Goal: Information Seeking & Learning: Learn about a topic

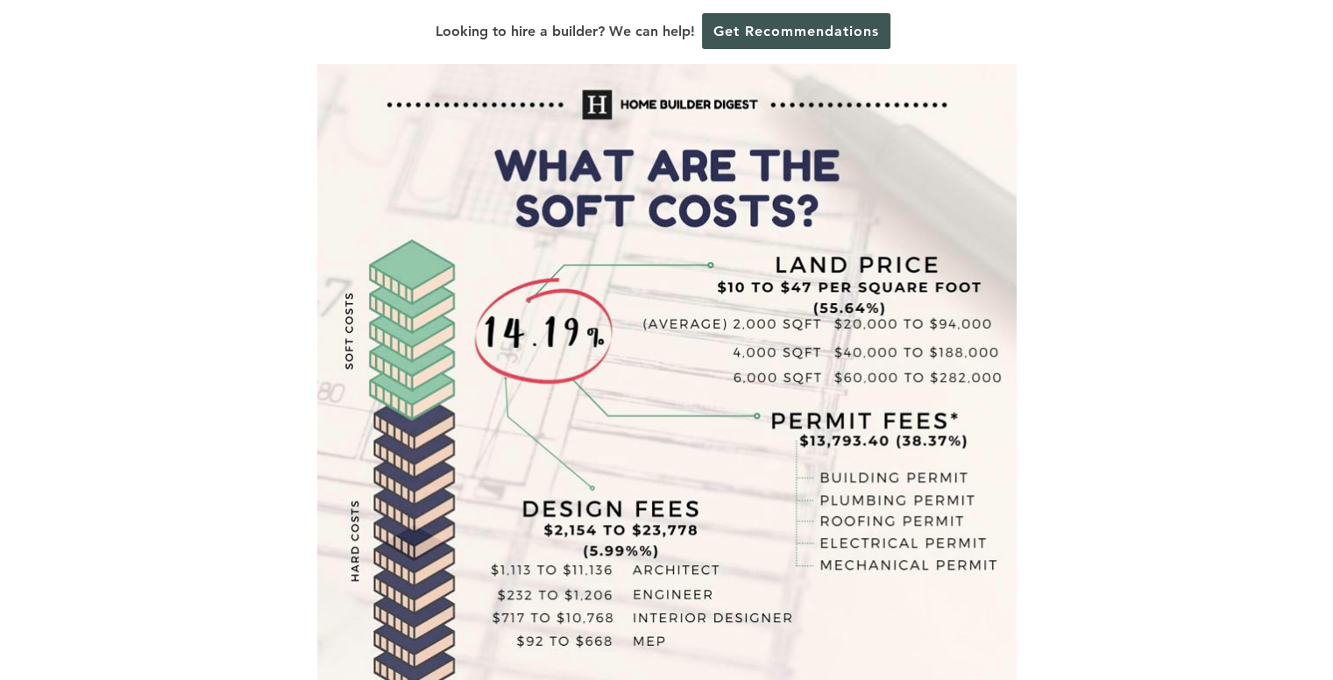
scroll to position [3999, 0]
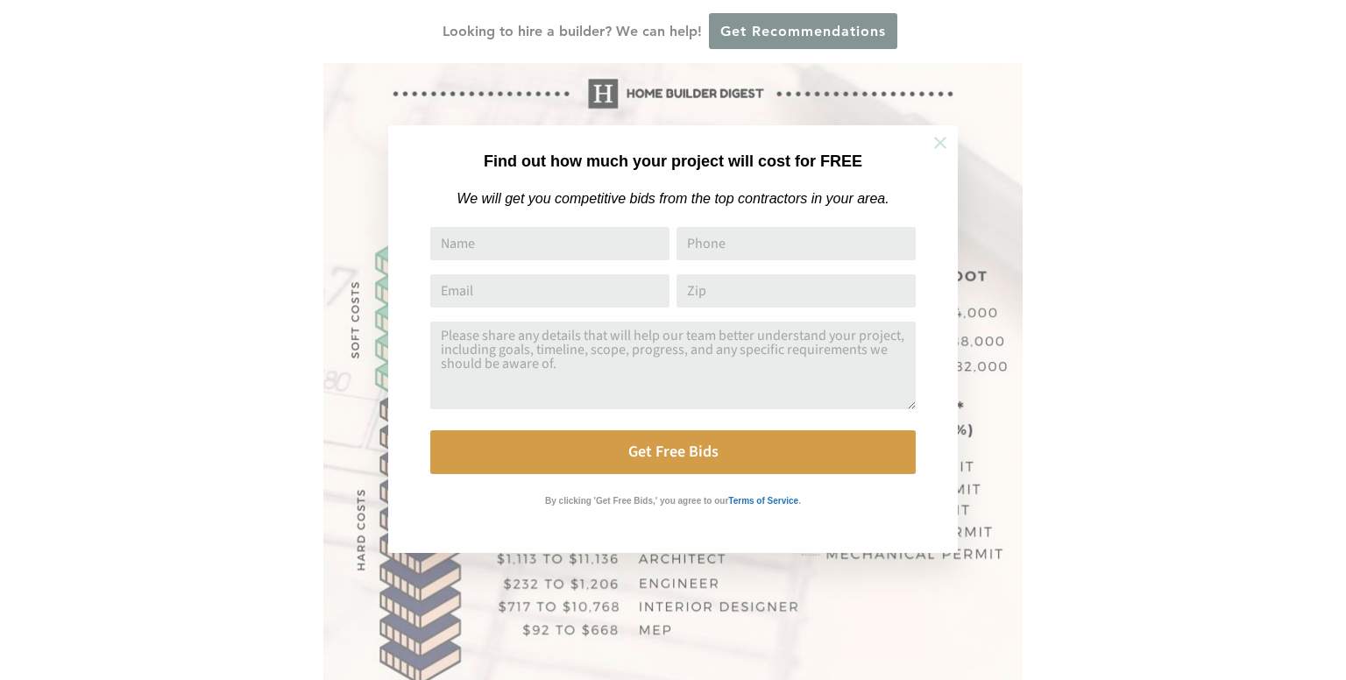
click at [939, 143] on icon at bounding box center [940, 143] width 12 height 12
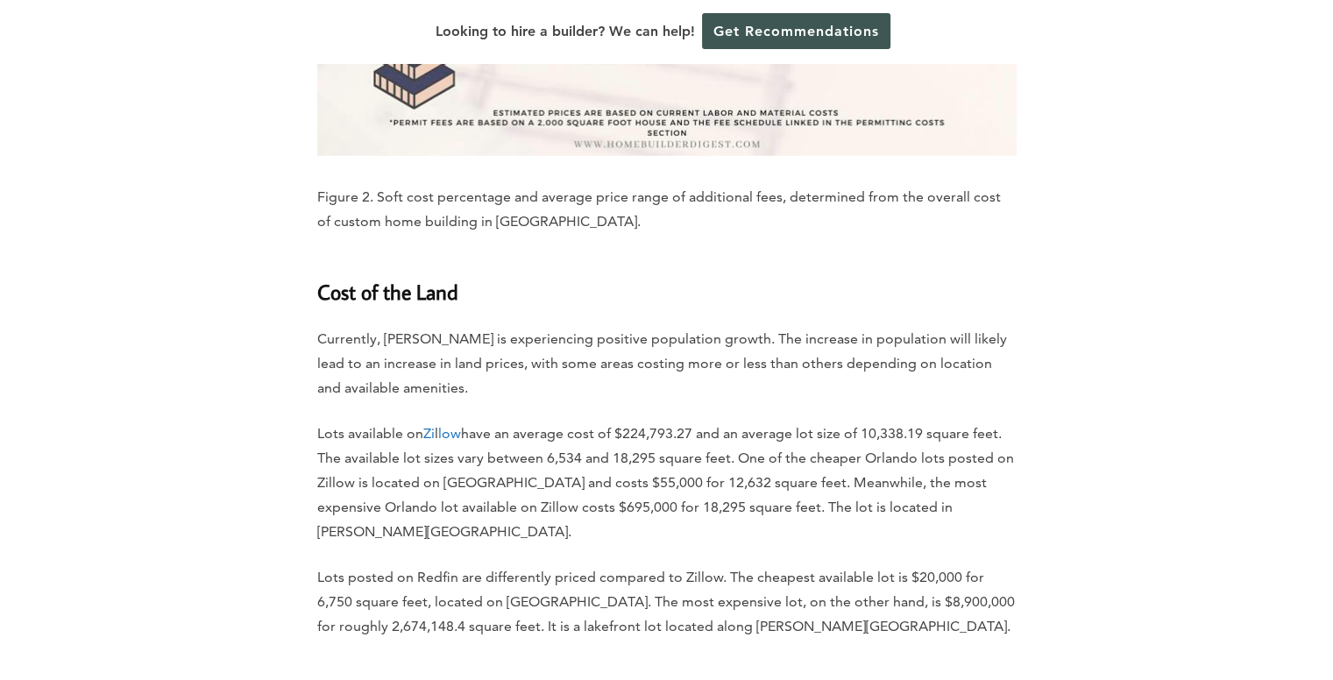
scroll to position [4660, 0]
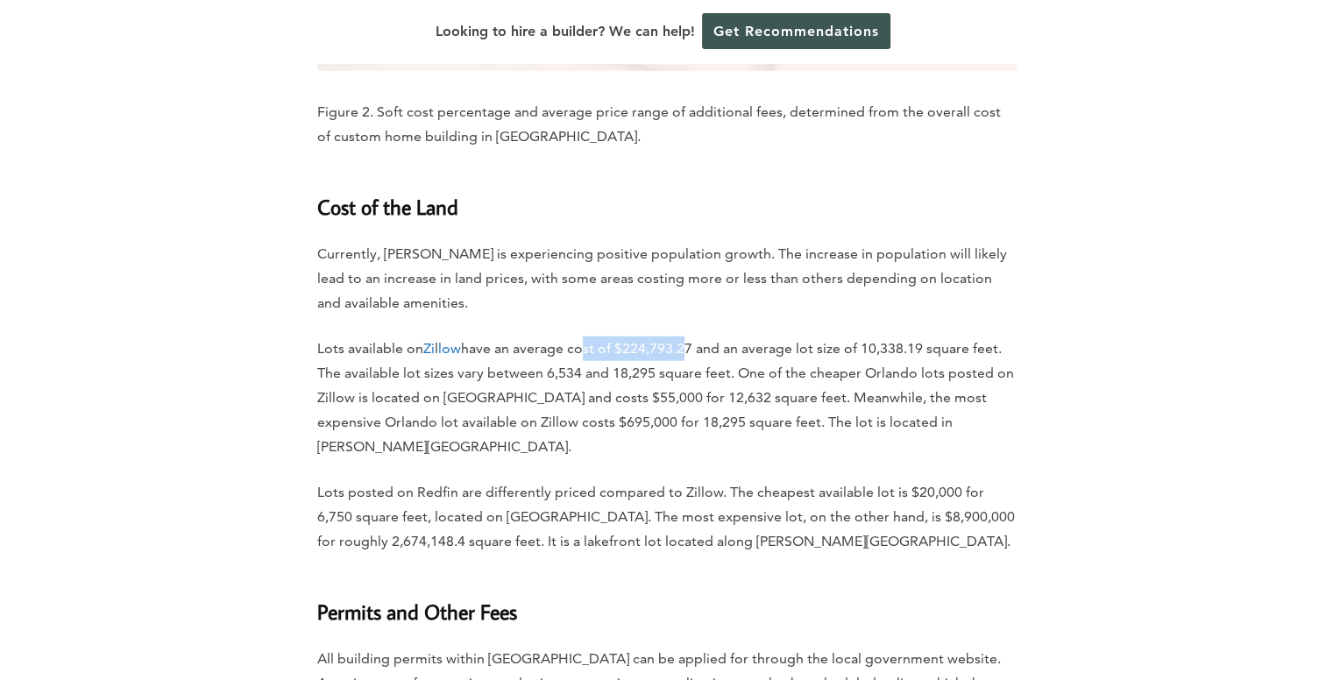
drag, startPoint x: 584, startPoint y: 276, endPoint x: 698, endPoint y: 294, distance: 115.3
click at [687, 336] on p "Lots available on Zi l low have an average cost of $224,793.27 and an average l…" at bounding box center [666, 397] width 699 height 123
click at [781, 336] on p "Lots available on Zi l low have an average cost of $224,793.27 and an average l…" at bounding box center [666, 397] width 699 height 123
click at [726, 336] on p "Lots available on Zi l low have an average cost of $224,793.27 and an average l…" at bounding box center [666, 397] width 699 height 123
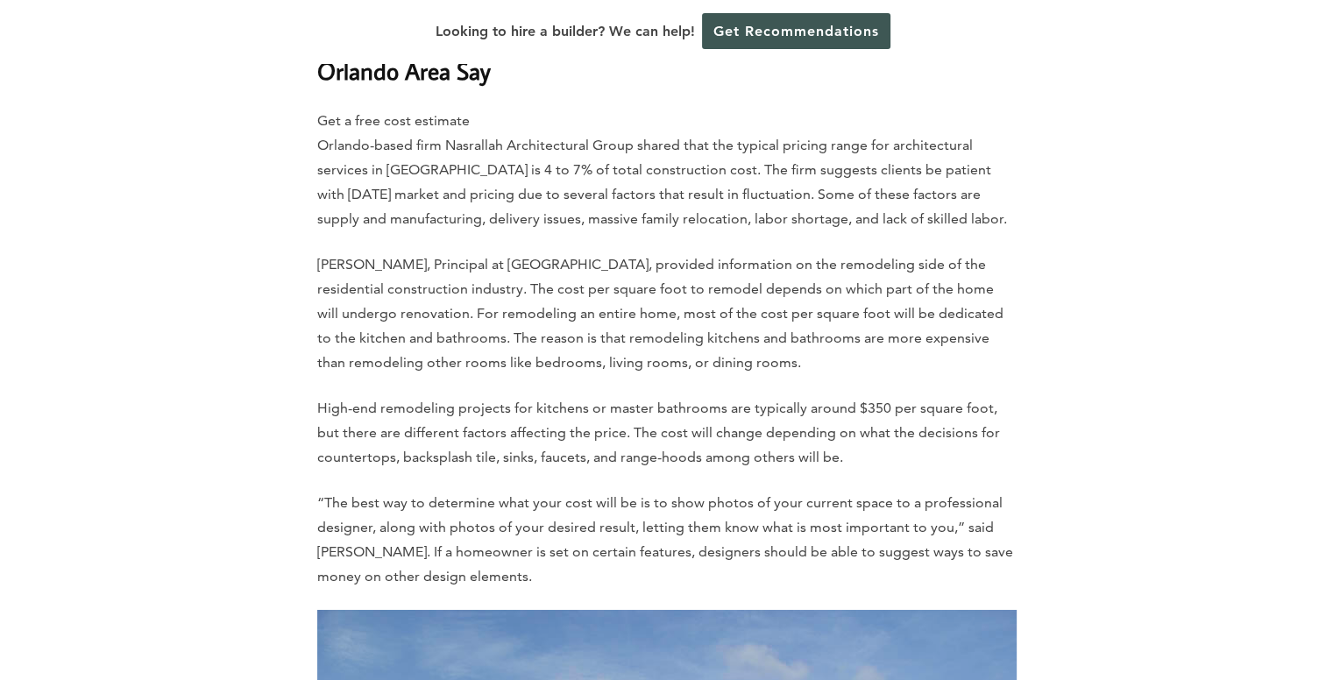
scroll to position [5264, 0]
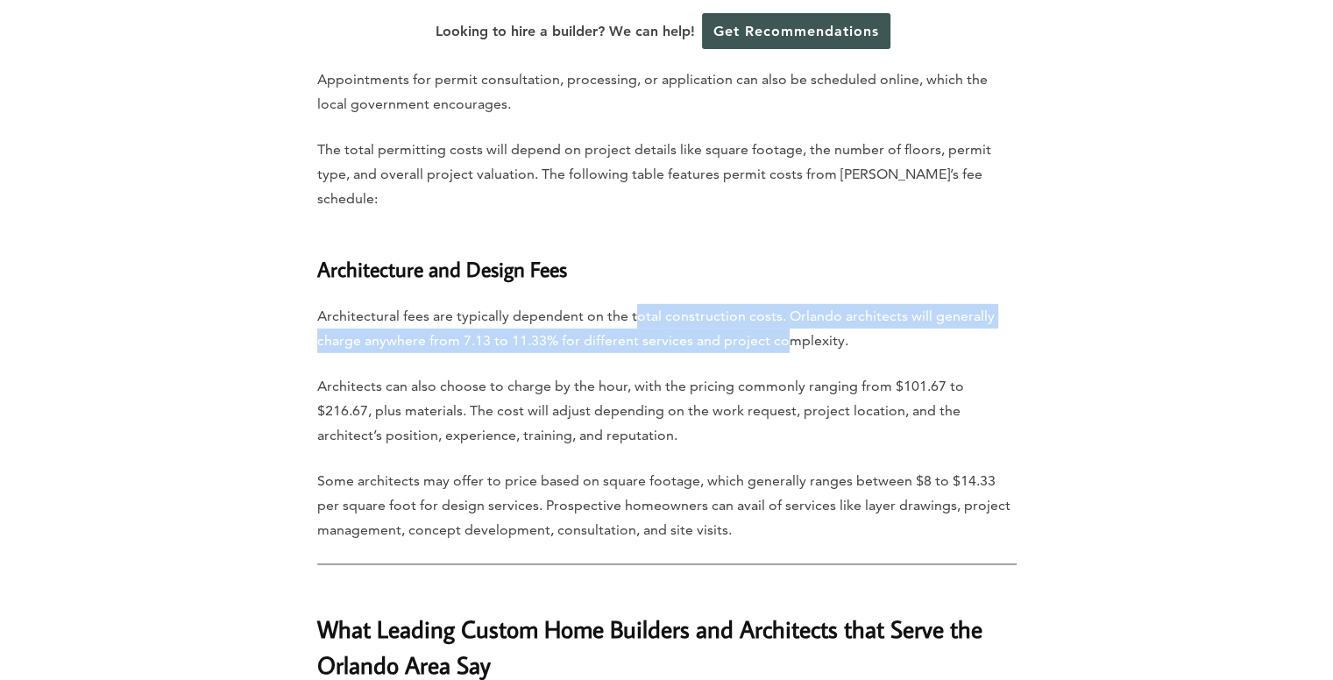
drag, startPoint x: 635, startPoint y: 202, endPoint x: 779, endPoint y: 222, distance: 145.1
click at [779, 304] on p "Architectural fees are typically dependent on the total construction costs. Orl…" at bounding box center [666, 328] width 699 height 49
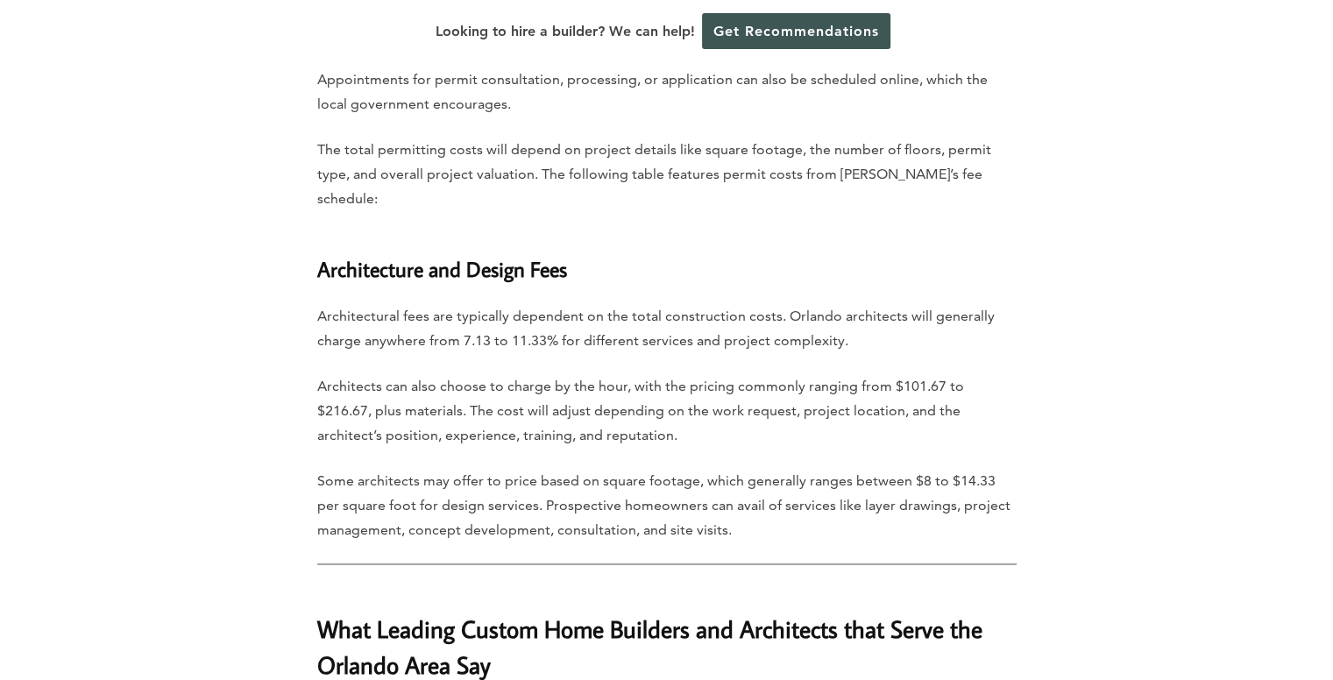
drag, startPoint x: 451, startPoint y: 220, endPoint x: 570, endPoint y: 218, distance: 118.3
click at [570, 304] on p "Architectural fees are typically dependent on the total construction costs. Orl…" at bounding box center [666, 328] width 699 height 49
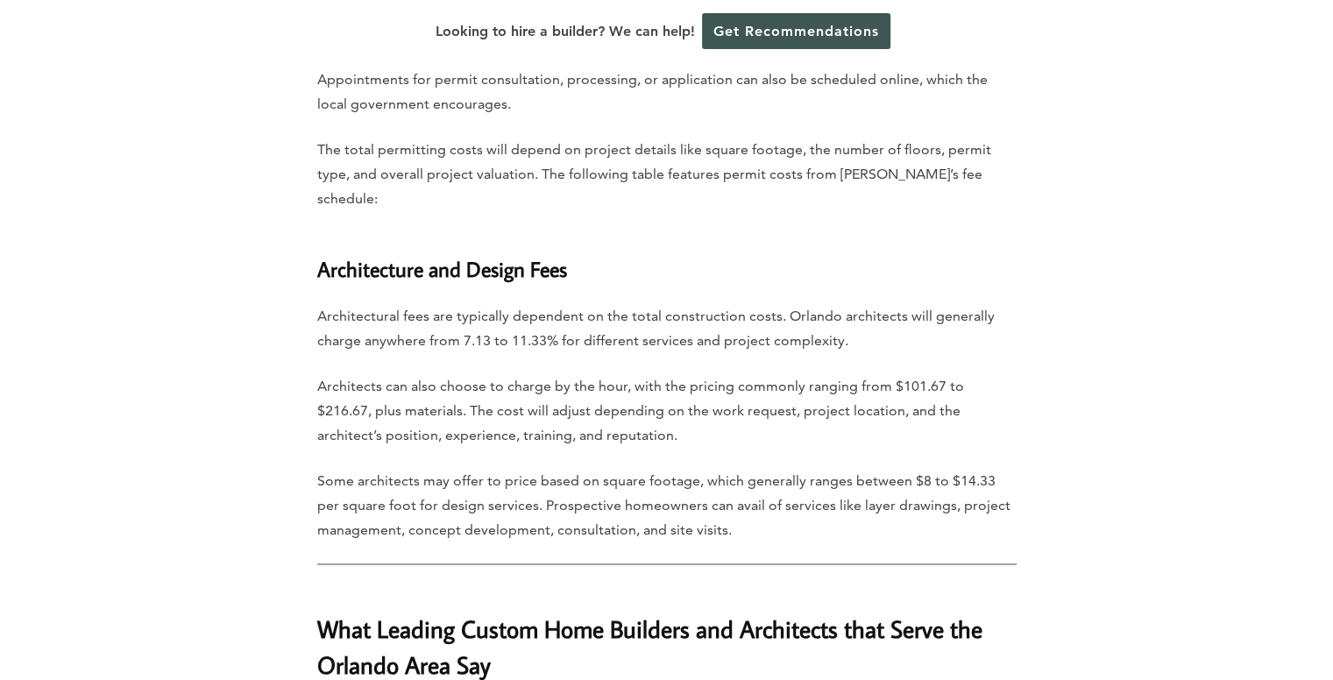
drag, startPoint x: 460, startPoint y: 225, endPoint x: 629, endPoint y: 232, distance: 169.3
click at [629, 304] on p "Architectural fees are typically dependent on the total construction costs. Orl…" at bounding box center [666, 328] width 699 height 49
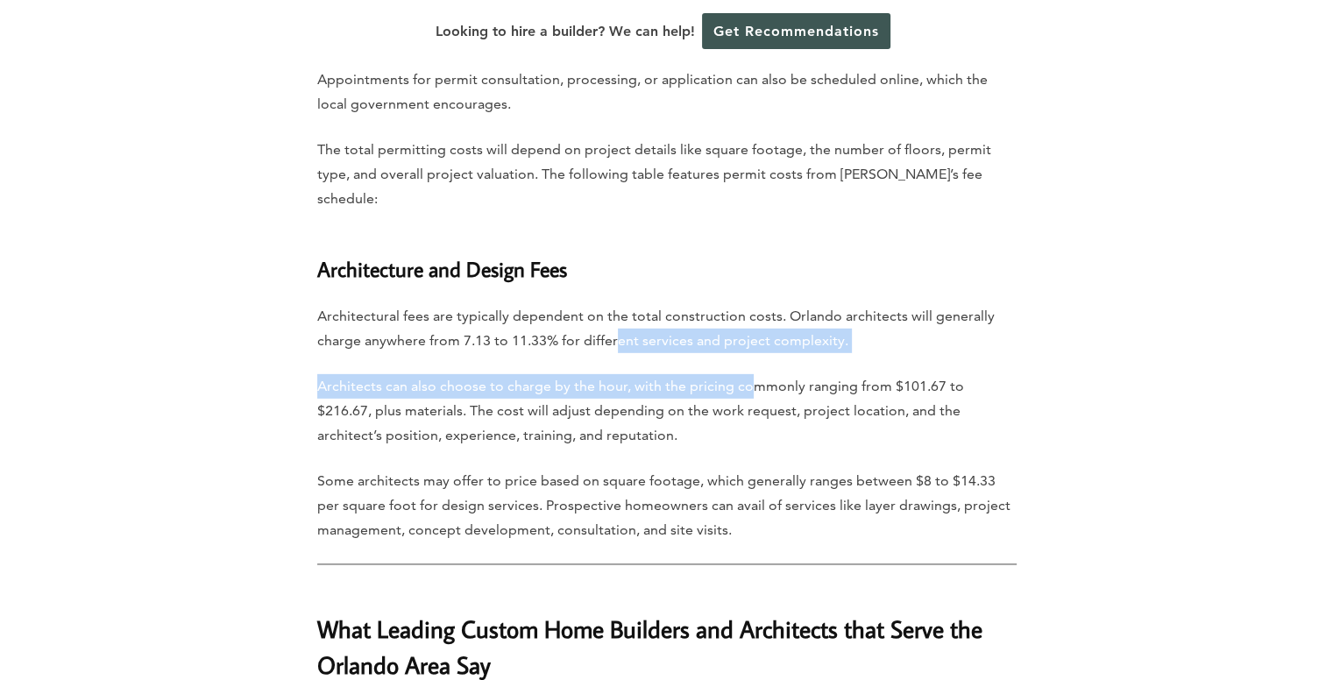
drag, startPoint x: 613, startPoint y: 225, endPoint x: 747, endPoint y: 237, distance: 133.7
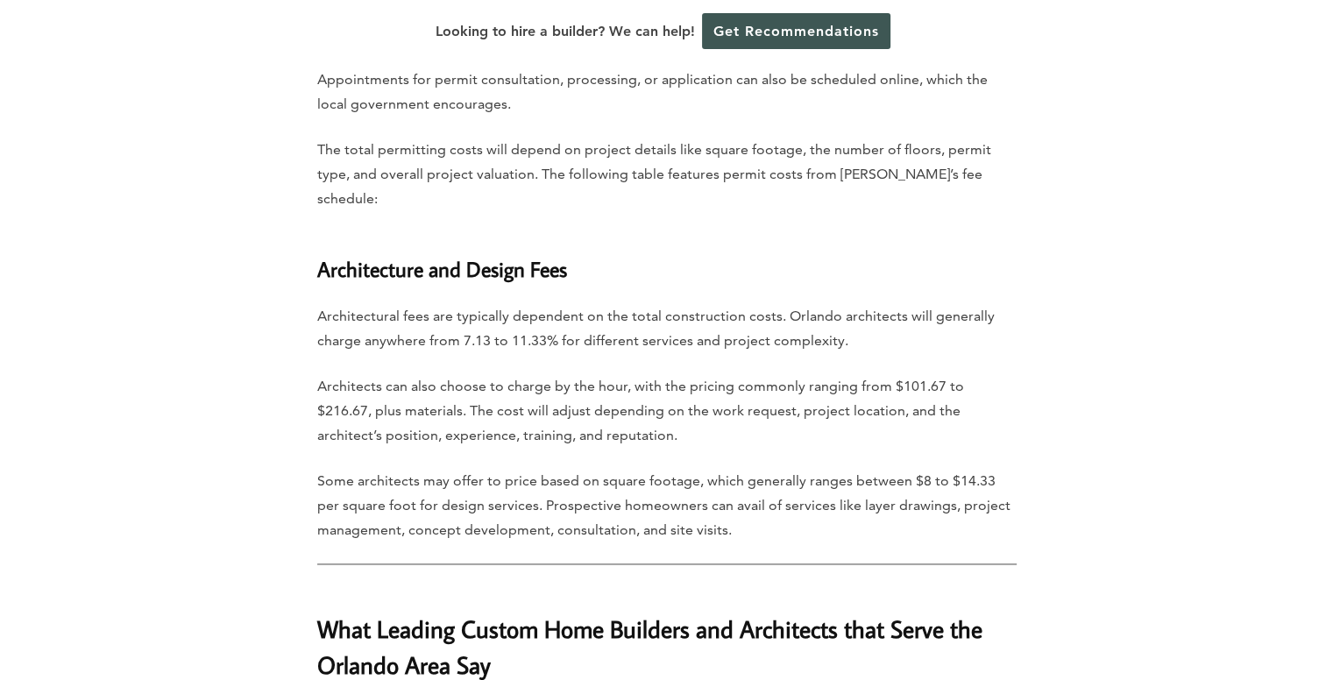
click at [889, 374] on p "Architects can also choose to charge by the hour, with the pricing commonly ran…" at bounding box center [666, 411] width 699 height 74
drag, startPoint x: 889, startPoint y: 271, endPoint x: 941, endPoint y: 272, distance: 52.6
click at [929, 374] on p "Architects can also choose to charge by the hour, with the pricing commonly ran…" at bounding box center [666, 411] width 699 height 74
click at [1001, 374] on p "Architects can also choose to charge by the hour, with the pricing commonly ran…" at bounding box center [666, 411] width 699 height 74
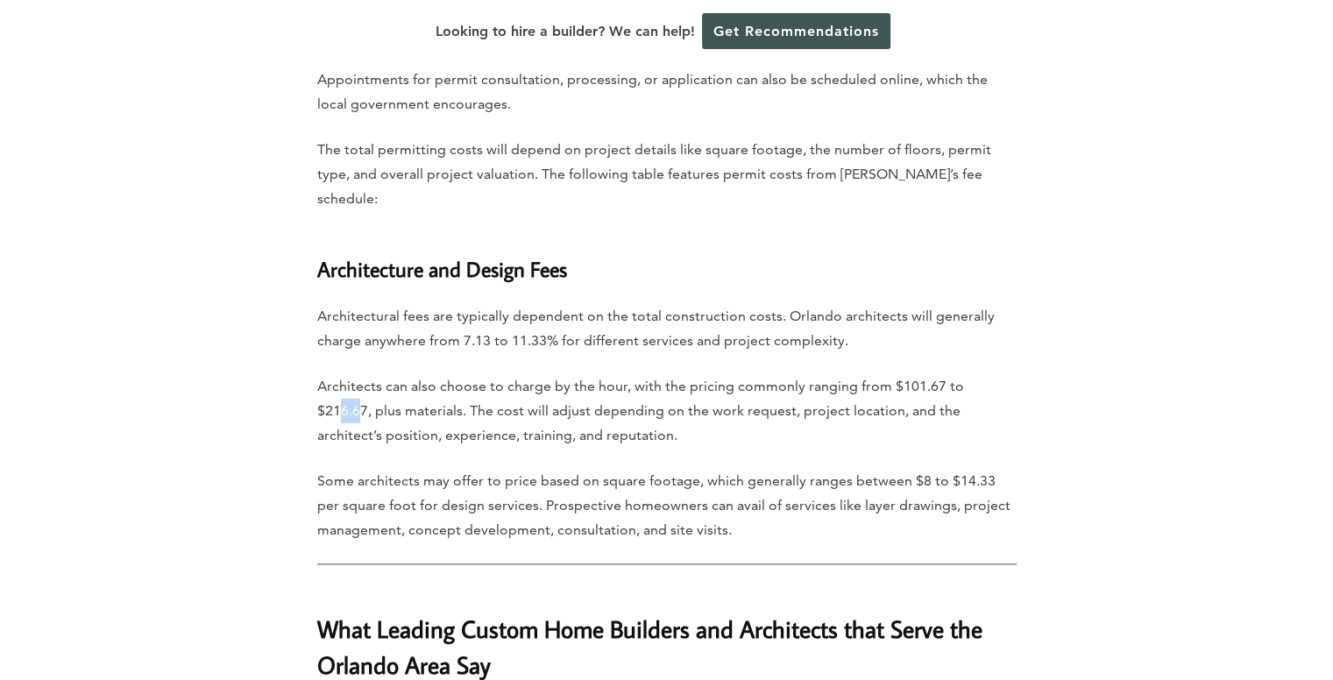
click at [1002, 374] on p "Architects can also choose to charge by the hour, with the pricing commonly ran…" at bounding box center [666, 411] width 699 height 74
click at [335, 374] on p "Architects can also choose to charge by the hour, with the pricing commonly ran…" at bounding box center [666, 411] width 699 height 74
click at [388, 374] on p "Architects can also choose to charge by the hour, with the pricing commonly ran…" at bounding box center [666, 411] width 699 height 74
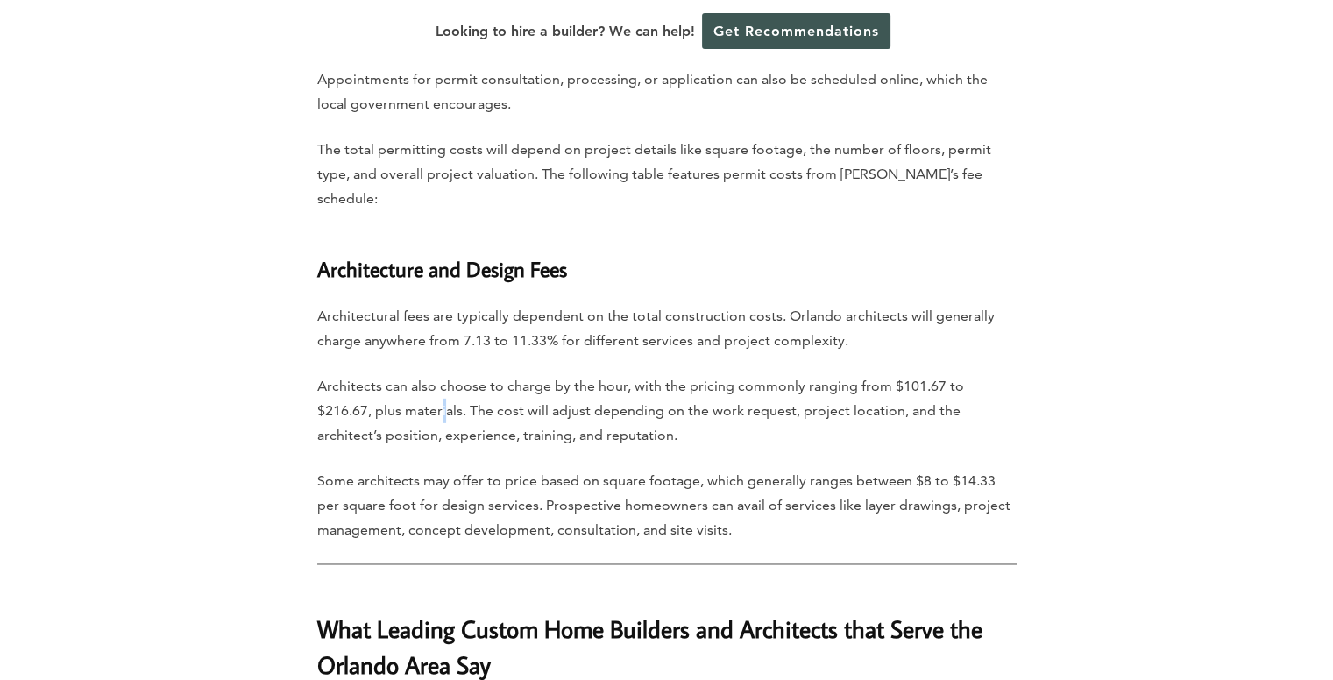
click at [389, 374] on p "Architects can also choose to charge by the hour, with the pricing commonly ran…" at bounding box center [666, 411] width 699 height 74
click at [487, 374] on p "Architects can also choose to charge by the hour, with the pricing commonly ran…" at bounding box center [666, 411] width 699 height 74
drag, startPoint x: 618, startPoint y: 295, endPoint x: 754, endPoint y: 301, distance: 136.8
click at [754, 374] on p "Architects can also choose to charge by the hour, with the pricing commonly ran…" at bounding box center [666, 411] width 699 height 74
click at [821, 374] on p "Architects can also choose to charge by the hour, with the pricing commonly ran…" at bounding box center [666, 411] width 699 height 74
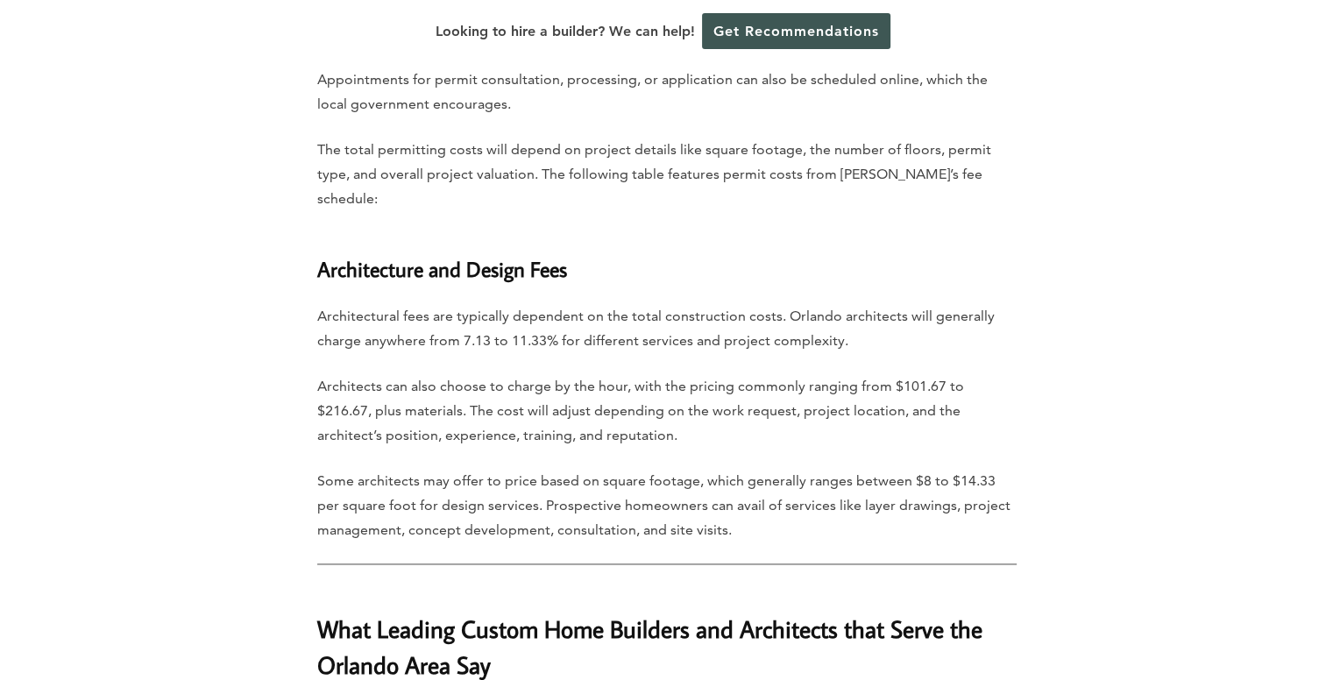
drag, startPoint x: 380, startPoint y: 317, endPoint x: 616, endPoint y: 311, distance: 235.8
click at [616, 374] on p "Architects can also choose to charge by the hour, with the pricing commonly ran…" at bounding box center [666, 411] width 699 height 74
click at [680, 374] on p "Architects can also choose to charge by the hour, with the pricing commonly ran…" at bounding box center [666, 411] width 699 height 74
click at [604, 469] on p "Some architects may offer to price based on square footage, which generally ran…" at bounding box center [666, 506] width 699 height 74
click at [785, 469] on p "Some architects may offer to price based on square footage, which generally ran…" at bounding box center [666, 506] width 699 height 74
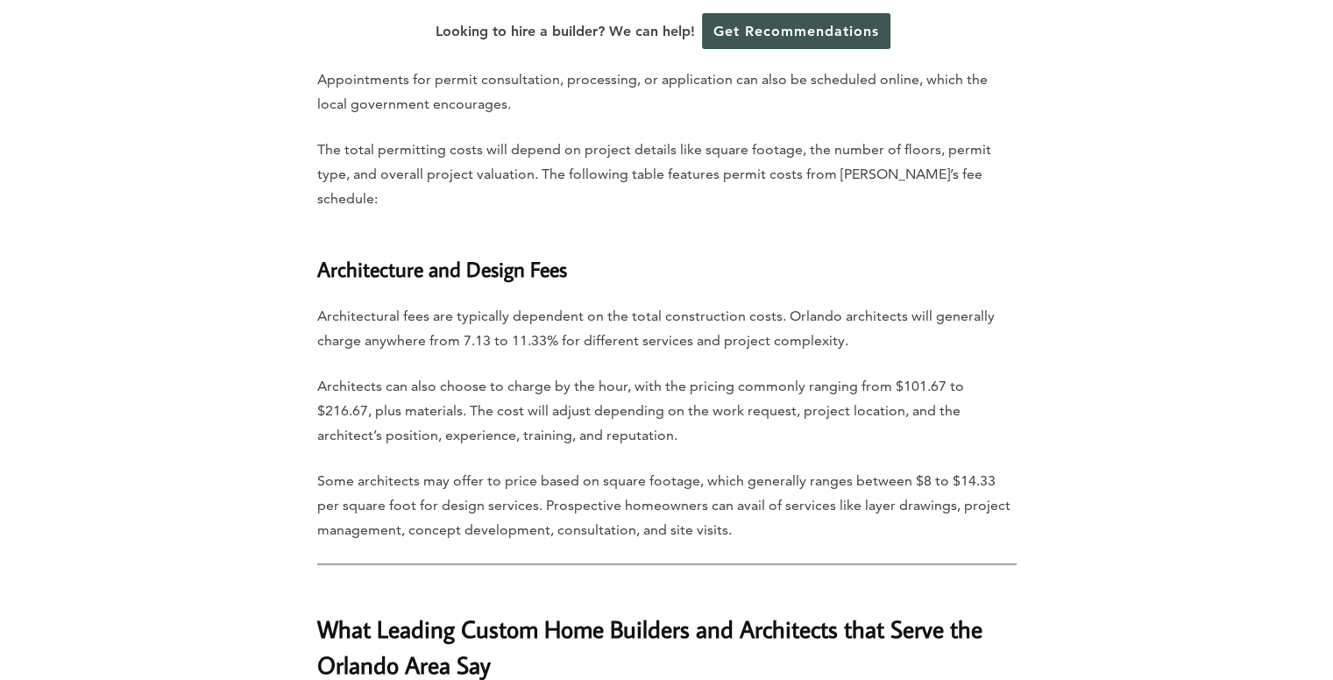
click at [637, 469] on p "Some architects may offer to price based on square footage, which generally ran…" at bounding box center [666, 506] width 699 height 74
drag, startPoint x: 630, startPoint y: 365, endPoint x: 735, endPoint y: 347, distance: 106.7
click at [796, 469] on p "Some architects may offer to price based on square footage, which generally ran…" at bounding box center [666, 506] width 699 height 74
drag, startPoint x: 910, startPoint y: 362, endPoint x: 1073, endPoint y: 383, distance: 163.5
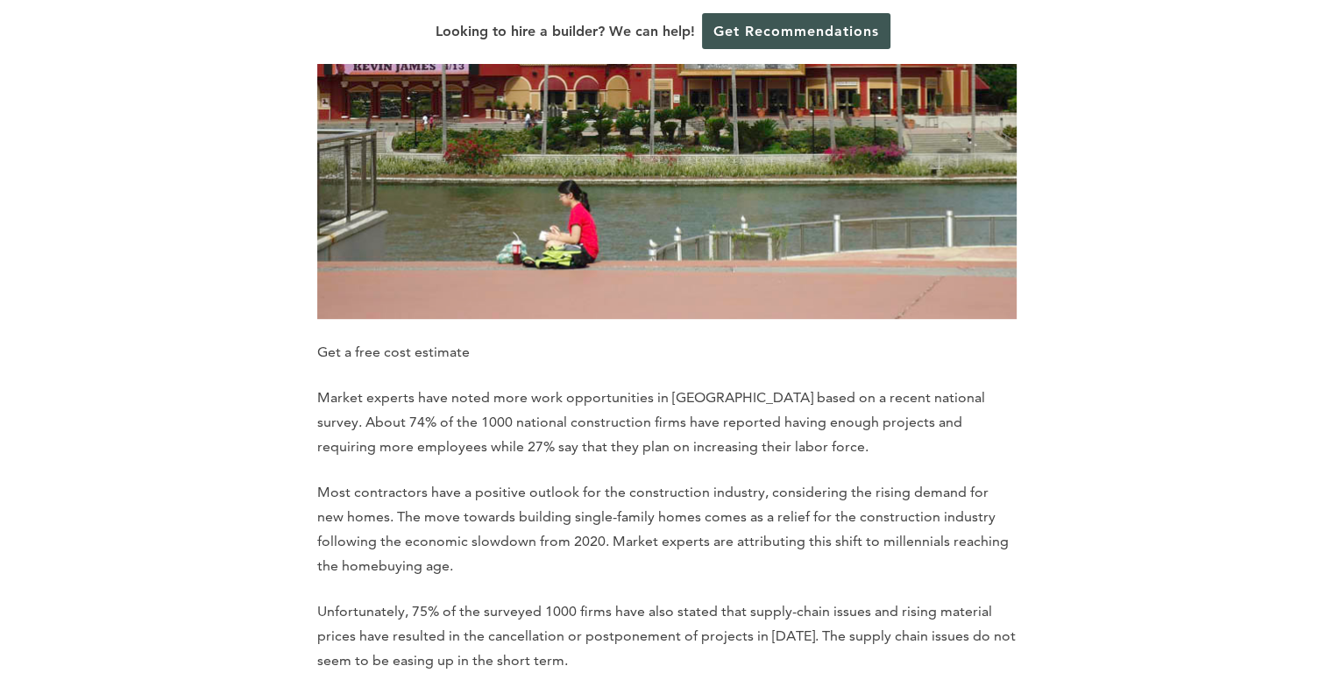
scroll to position [7623, 0]
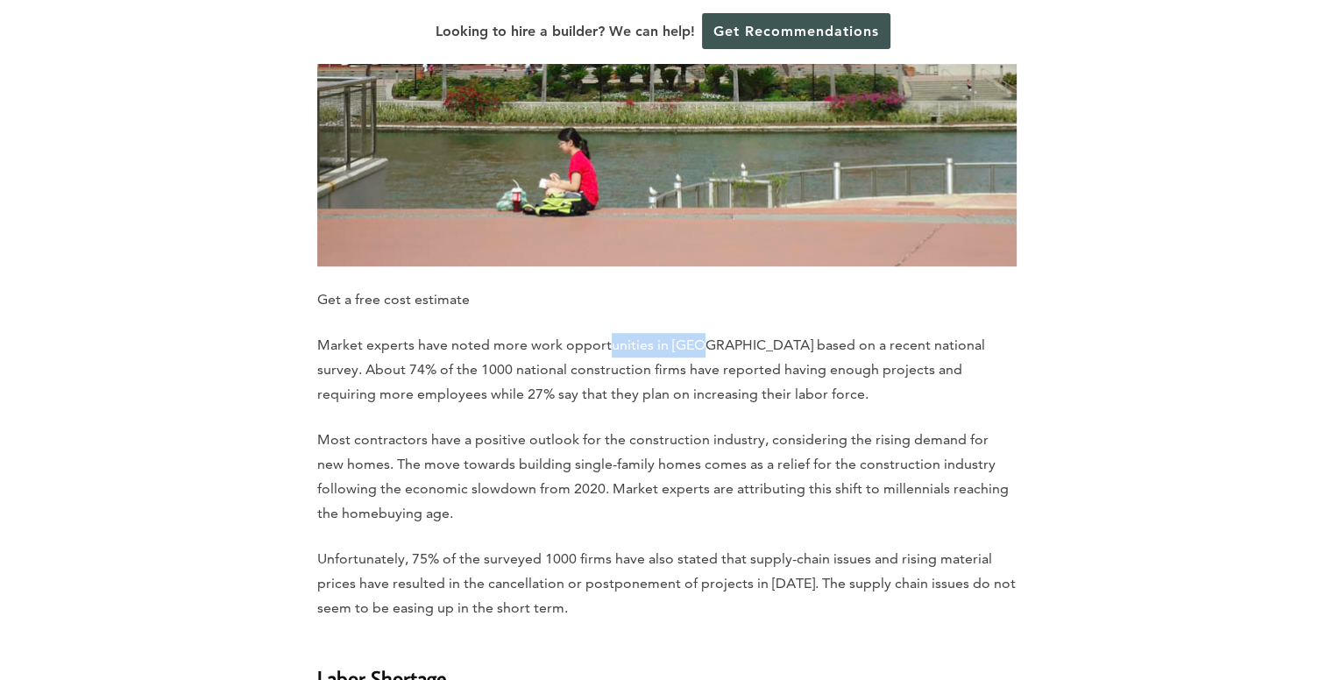
drag, startPoint x: 607, startPoint y: 227, endPoint x: 690, endPoint y: 227, distance: 83.2
click at [690, 333] on p "Market experts have noted more work opportunities in [GEOGRAPHIC_DATA] based on…" at bounding box center [666, 370] width 699 height 74
click at [777, 333] on p "Market experts have noted more work opportunities in [GEOGRAPHIC_DATA] based on…" at bounding box center [666, 370] width 699 height 74
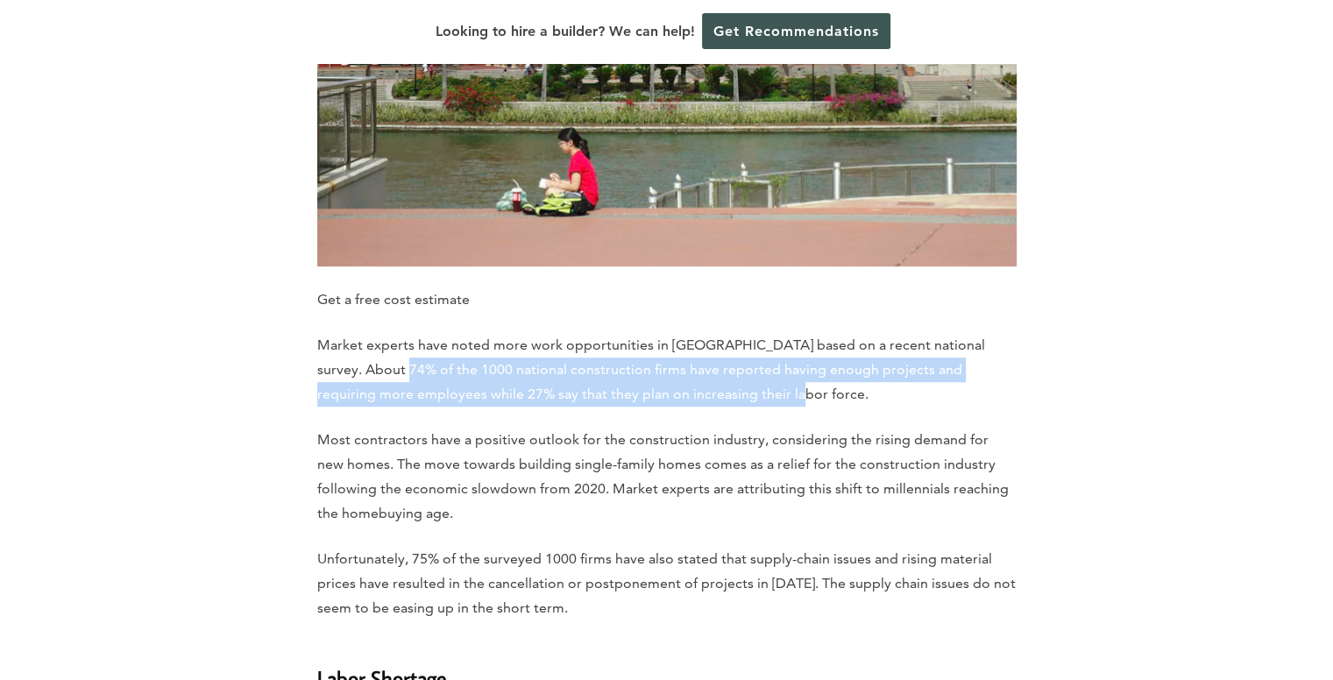
drag, startPoint x: 354, startPoint y: 253, endPoint x: 719, endPoint y: 272, distance: 365.9
click at [719, 333] on p "Market experts have noted more work opportunities in [GEOGRAPHIC_DATA] based on…" at bounding box center [666, 370] width 699 height 74
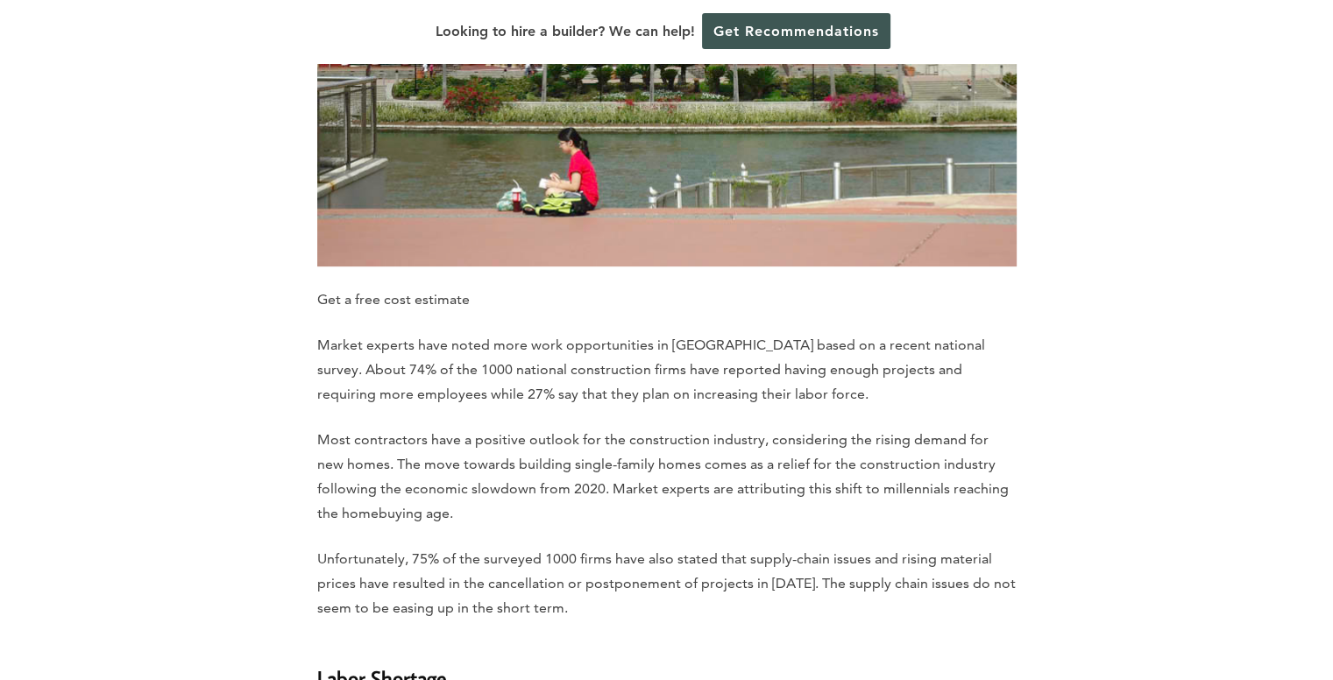
drag, startPoint x: 734, startPoint y: 250, endPoint x: 963, endPoint y: 263, distance: 229.1
click at [963, 333] on p "Market experts have noted more work opportunities in [GEOGRAPHIC_DATA] based on…" at bounding box center [666, 370] width 699 height 74
click at [977, 333] on p "Market experts have noted more work opportunities in [GEOGRAPHIC_DATA] based on…" at bounding box center [666, 370] width 699 height 74
drag, startPoint x: 339, startPoint y: 275, endPoint x: 547, endPoint y: 281, distance: 207.8
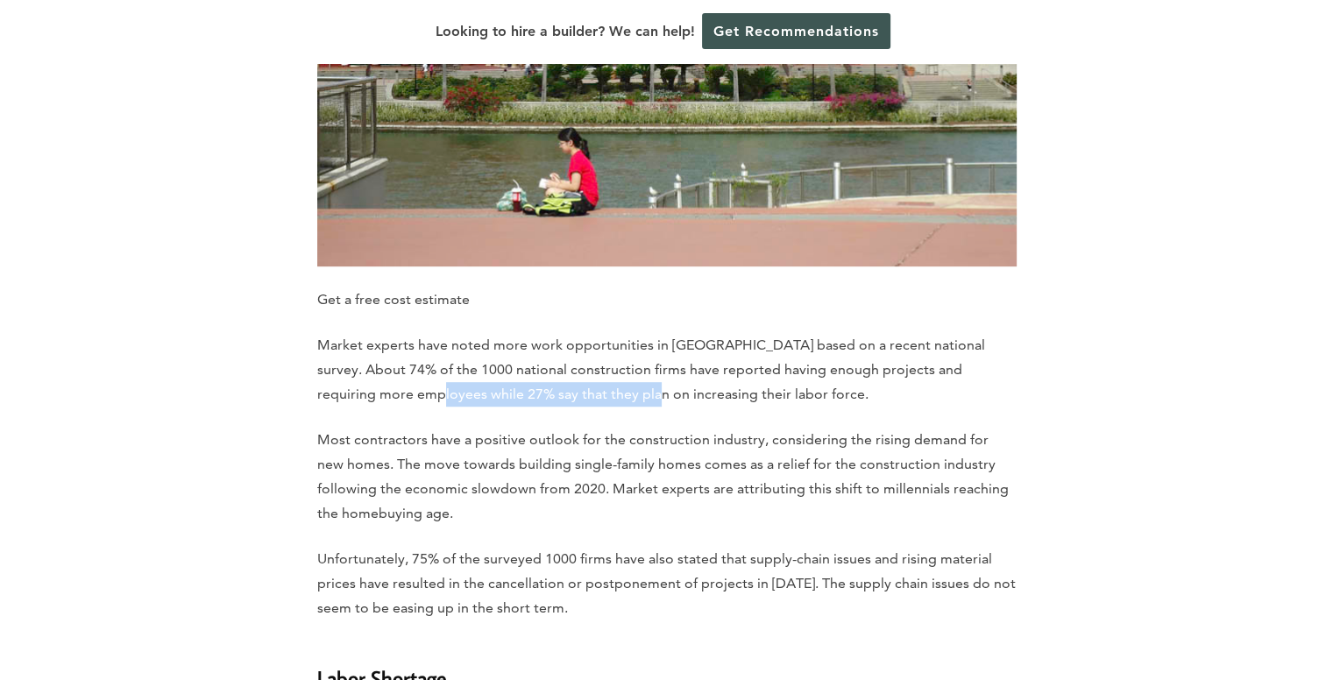
click at [547, 333] on p "Market experts have noted more work opportunities in [GEOGRAPHIC_DATA] based on…" at bounding box center [666, 370] width 699 height 74
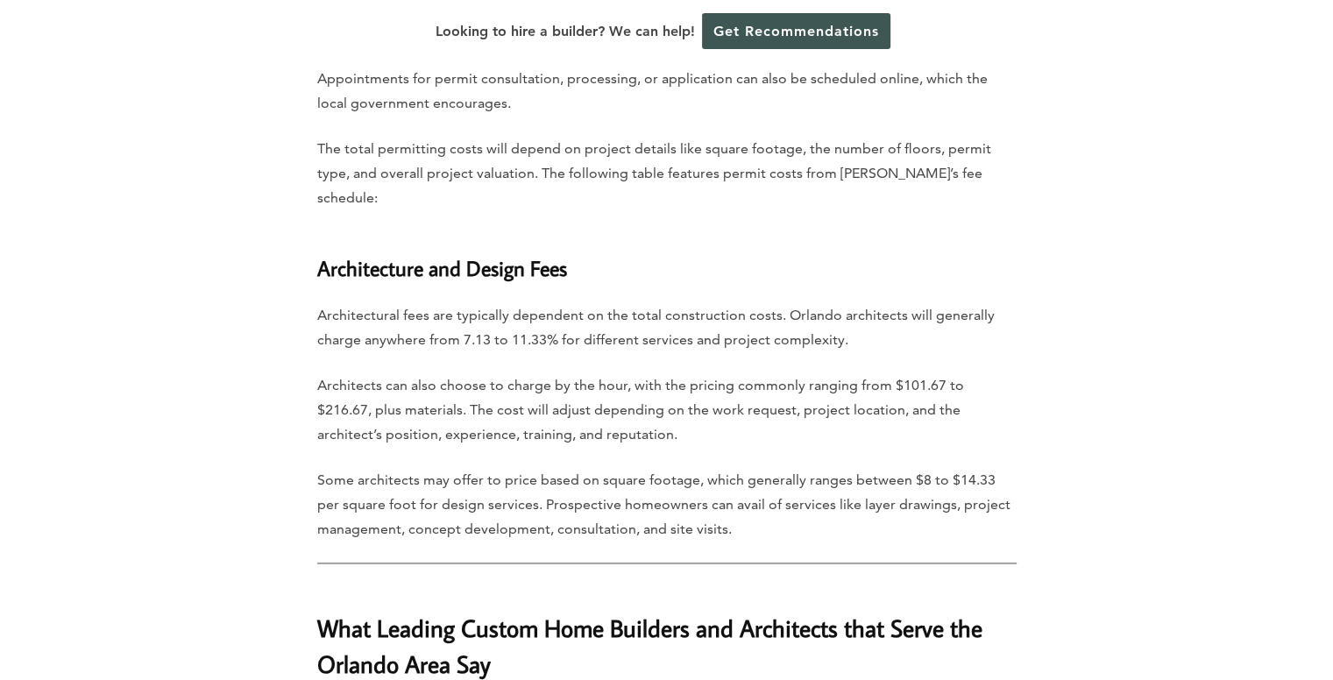
scroll to position [5296, 0]
